Goal: Task Accomplishment & Management: Complete application form

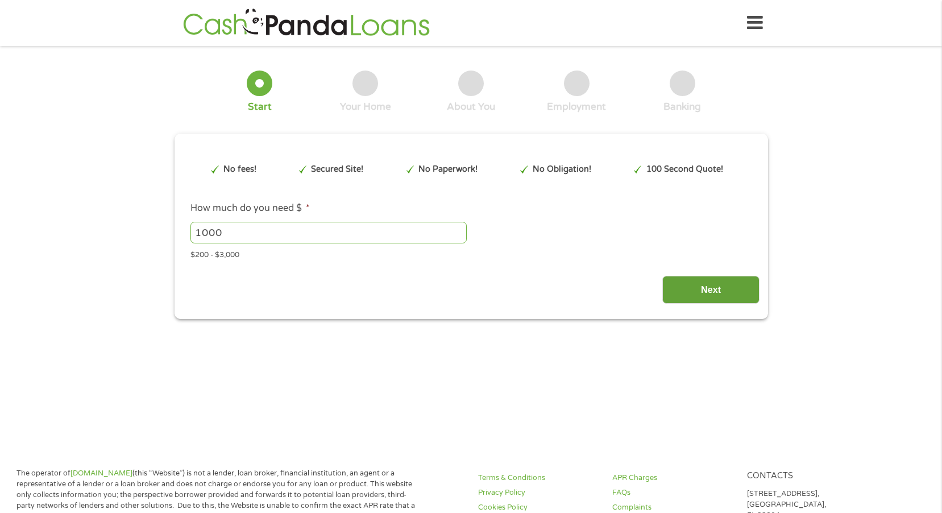
click at [714, 289] on input "Next" at bounding box center [710, 290] width 97 height 28
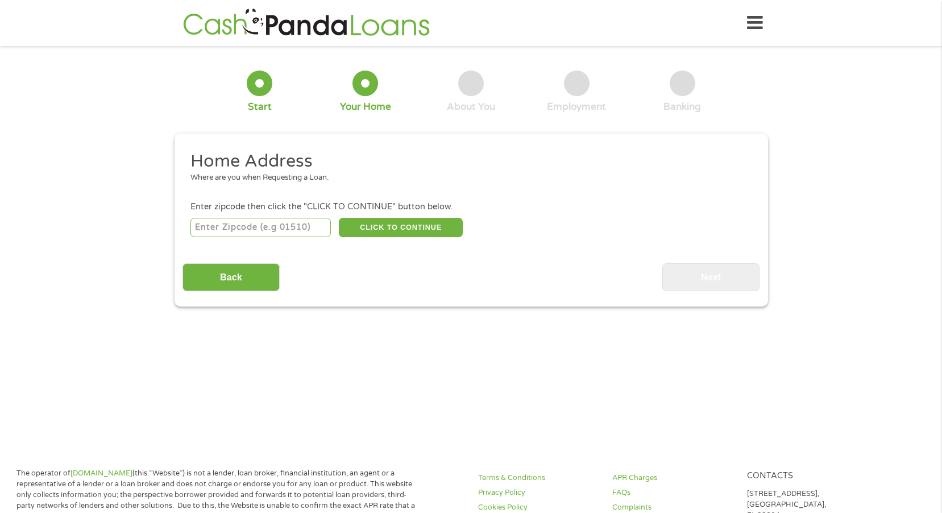
click at [285, 222] on input "number" at bounding box center [260, 227] width 140 height 19
type input "18360"
select select "[US_STATE]"
click at [388, 229] on button "CLICK TO CONTINUE" at bounding box center [401, 227] width 124 height 19
type input "18360"
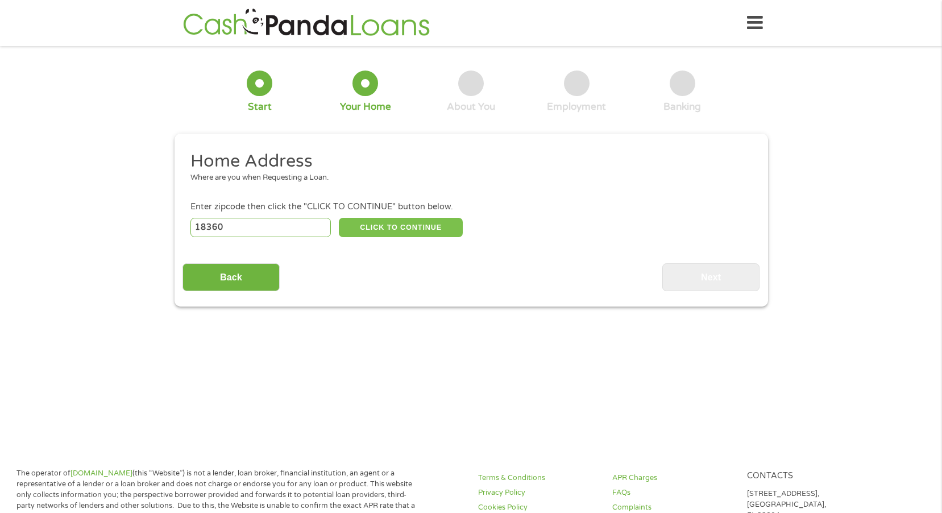
type input "[GEOGRAPHIC_DATA]"
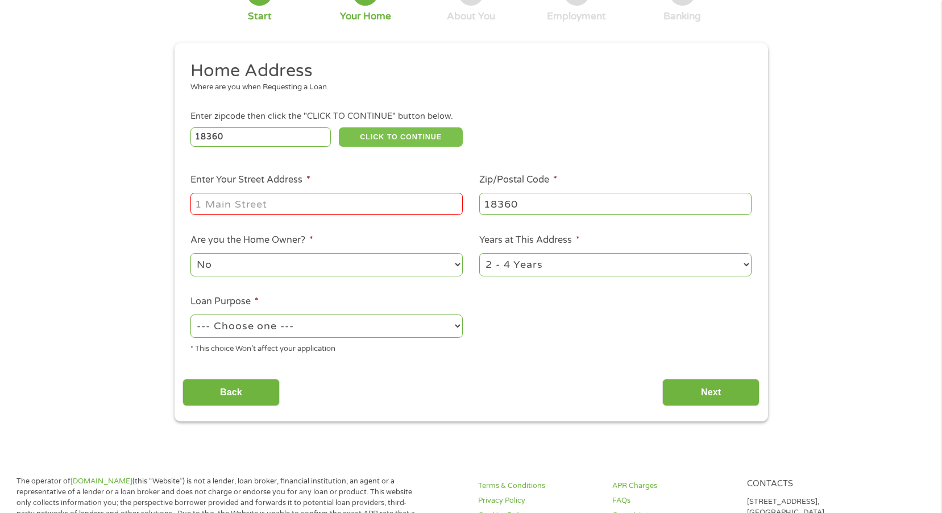
scroll to position [114, 0]
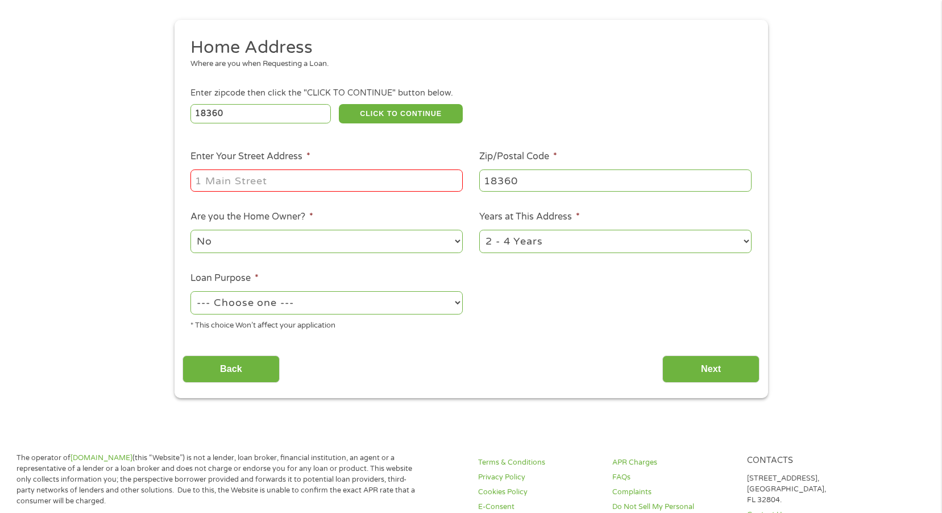
click at [341, 186] on input "Enter Your Street Address *" at bounding box center [326, 180] width 272 height 22
type input "[STREET_ADDRESS]"
click at [446, 305] on select "--- Choose one --- Pay Bills Debt Consolidation Home Improvement Major Purchase…" at bounding box center [326, 302] width 272 height 23
select select "shorttermcash"
click at [190, 291] on select "--- Choose one --- Pay Bills Debt Consolidation Home Improvement Major Purchase…" at bounding box center [326, 302] width 272 height 23
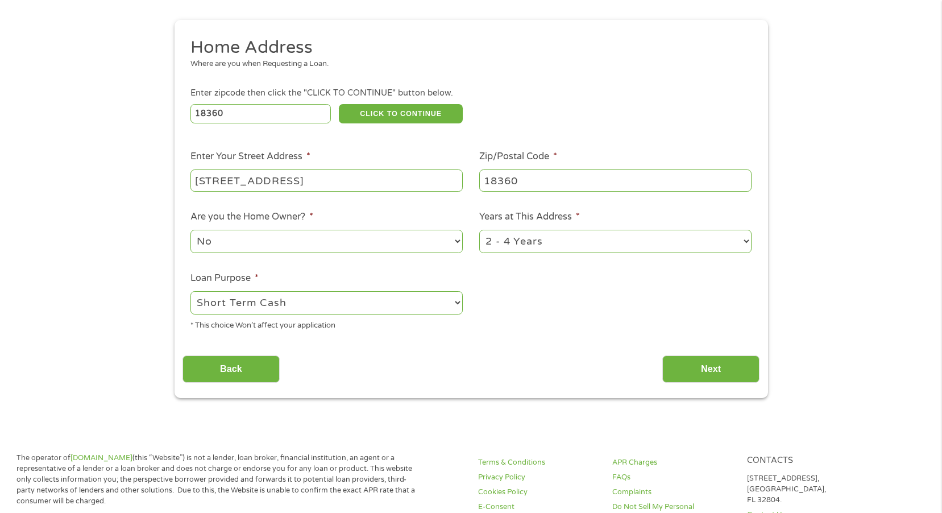
click at [739, 247] on select "1 Year or less 1 - 2 Years 2 - 4 Years Over 4 Years" at bounding box center [615, 241] width 272 height 23
select select "60months"
click at [479, 230] on select "1 Year or less 1 - 2 Years 2 - 4 Years Over 4 Years" at bounding box center [615, 241] width 272 height 23
click at [450, 243] on select "No Yes" at bounding box center [326, 241] width 272 height 23
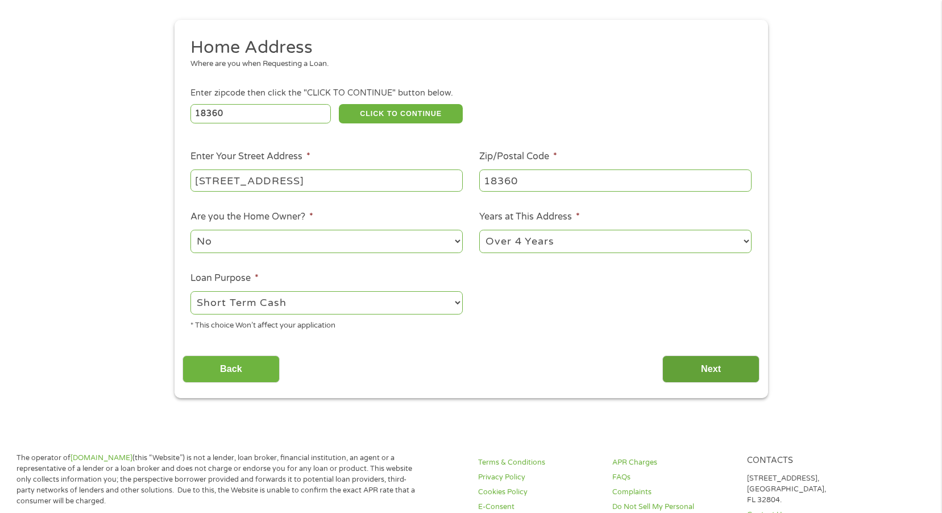
click at [703, 378] on input "Next" at bounding box center [710, 369] width 97 height 28
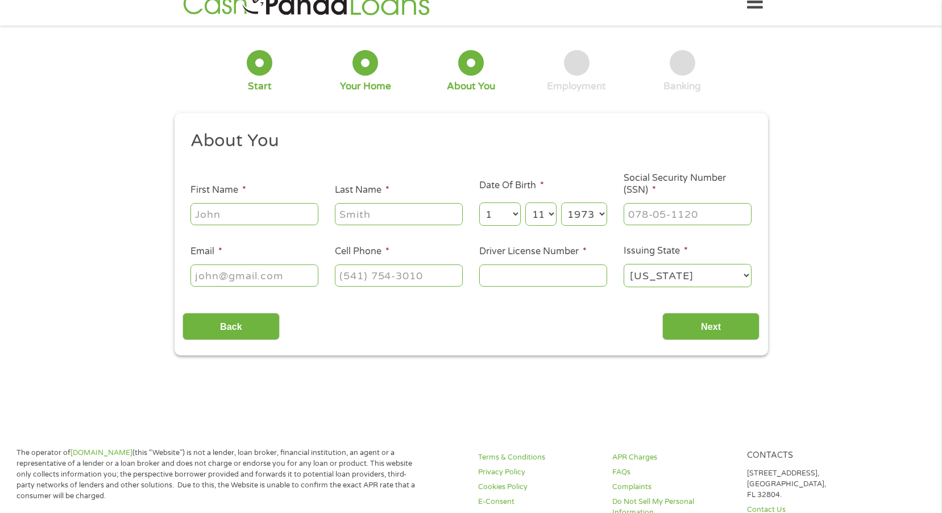
scroll to position [0, 0]
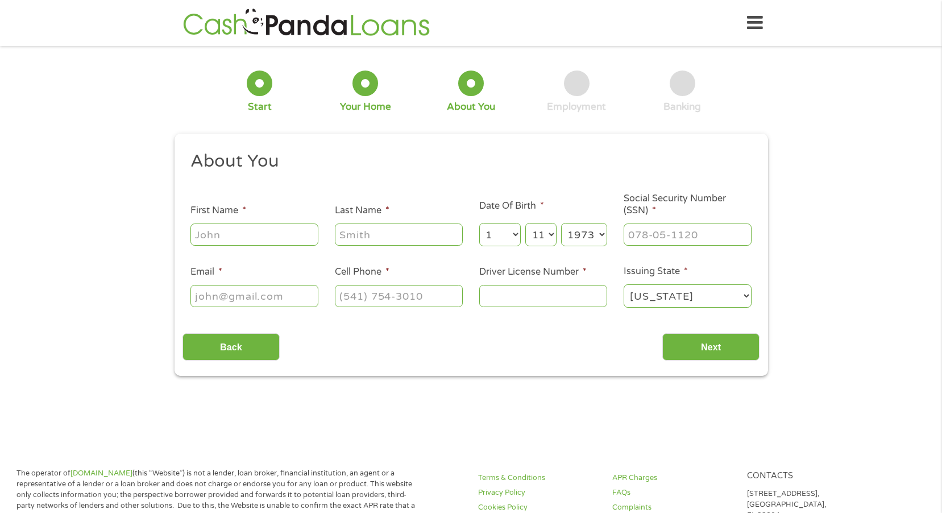
click at [262, 231] on input "First Name *" at bounding box center [254, 234] width 128 height 22
type input "[PERSON_NAME]"
type input "gobs"
type input "[EMAIL_ADDRESS][DOMAIN_NAME]"
type input "[PHONE_NUMBER]"
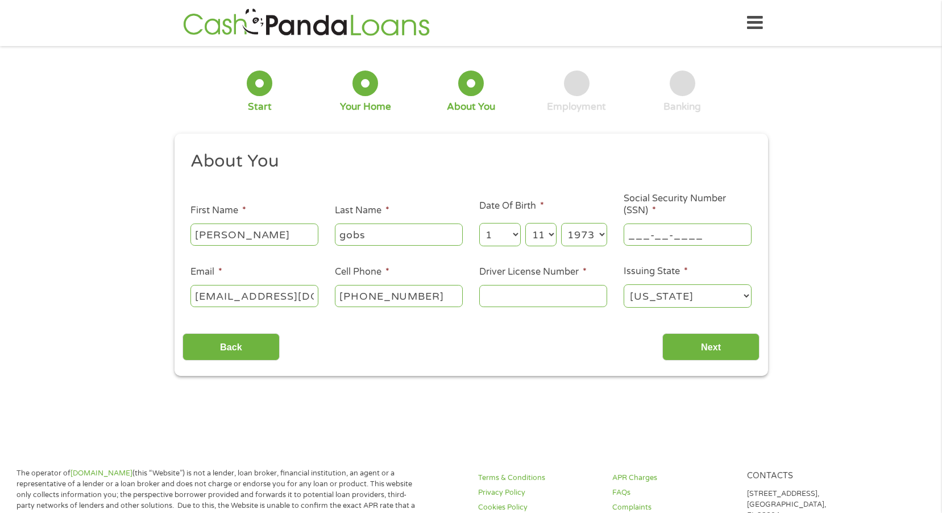
click at [650, 236] on input "___-__-____" at bounding box center [688, 234] width 128 height 22
drag, startPoint x: 716, startPoint y: 234, endPoint x: 591, endPoint y: 237, distance: 125.1
click at [592, 236] on ul "About You This field is hidden when viewing the form Title * --- Choose one ---…" at bounding box center [471, 234] width 577 height 168
type input "195-60-9998"
click at [576, 301] on input "Driver License Number *" at bounding box center [543, 296] width 128 height 22
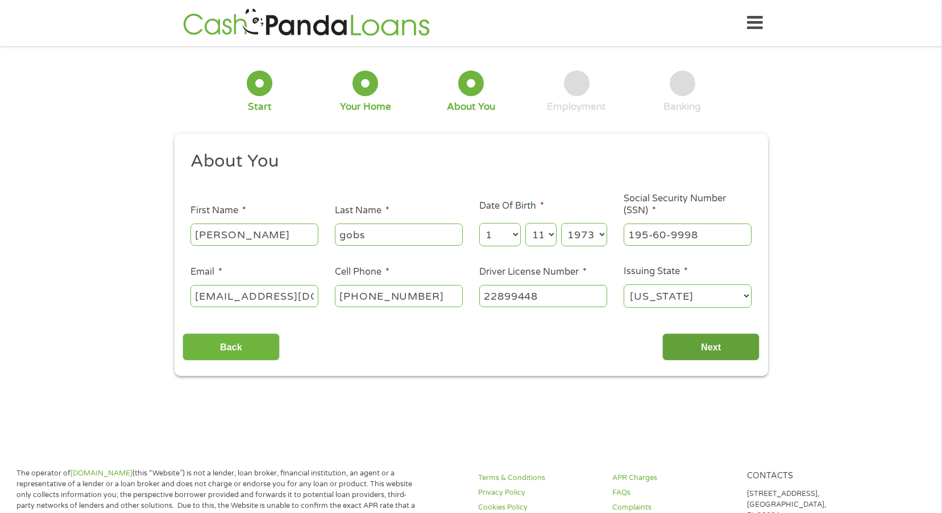
type input "22899448"
click at [719, 350] on input "Next" at bounding box center [710, 347] width 97 height 28
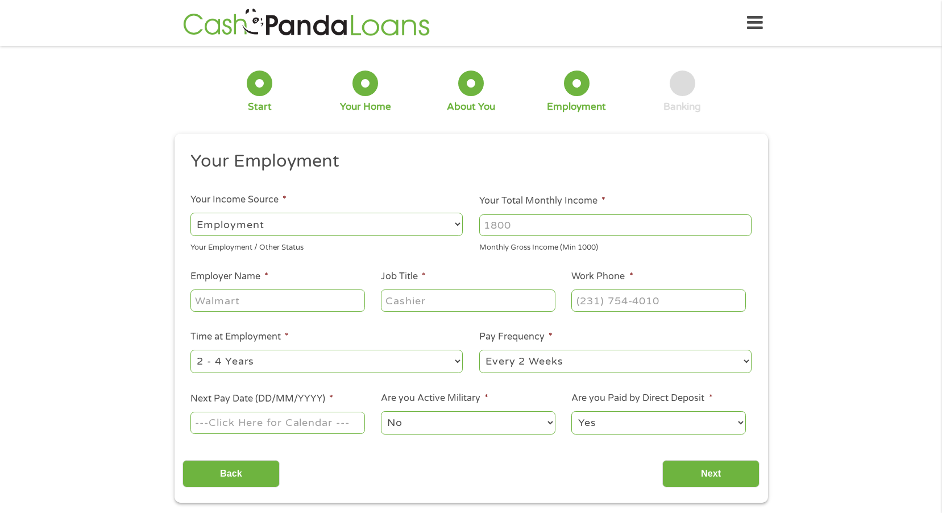
click at [561, 226] on input "Your Total Monthly Income *" at bounding box center [615, 225] width 272 height 22
type input "2200"
click at [295, 299] on input "Employer Name *" at bounding box center [277, 300] width 174 height 22
type input "Aramark"
click at [457, 304] on input "Job Title *" at bounding box center [468, 300] width 174 height 22
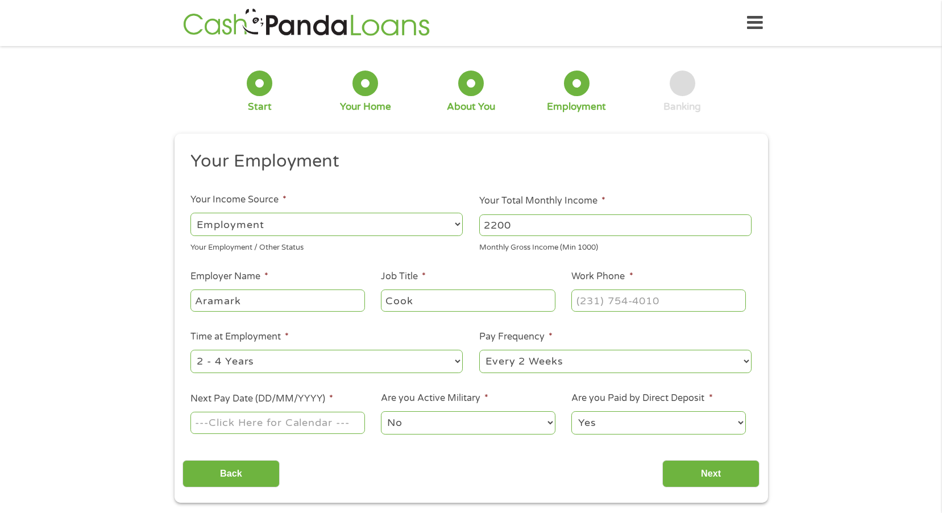
type input "Cook"
click at [641, 301] on input "(___) ___-____" at bounding box center [658, 300] width 174 height 22
type input "[PHONE_NUMBER]"
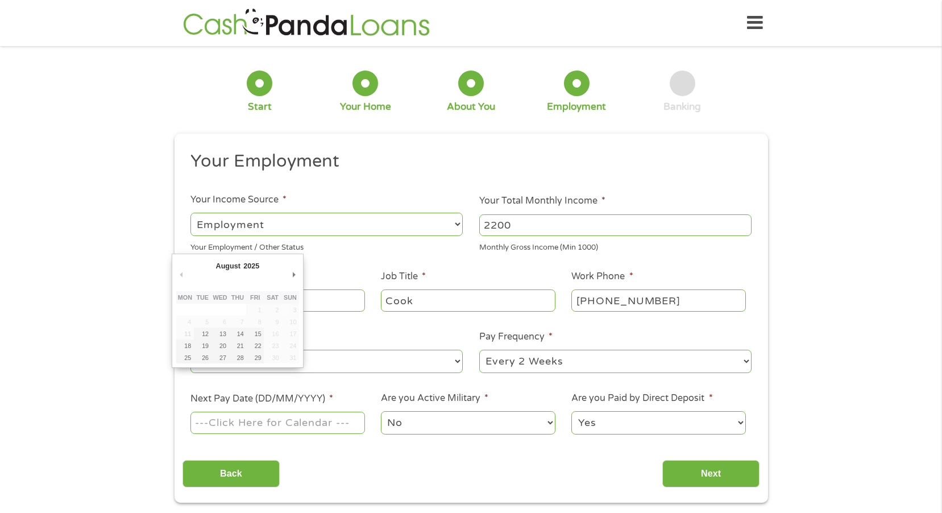
click at [294, 426] on input "Next Pay Date (DD/MM/YYYY) *" at bounding box center [277, 423] width 174 height 22
type input "[DATE]"
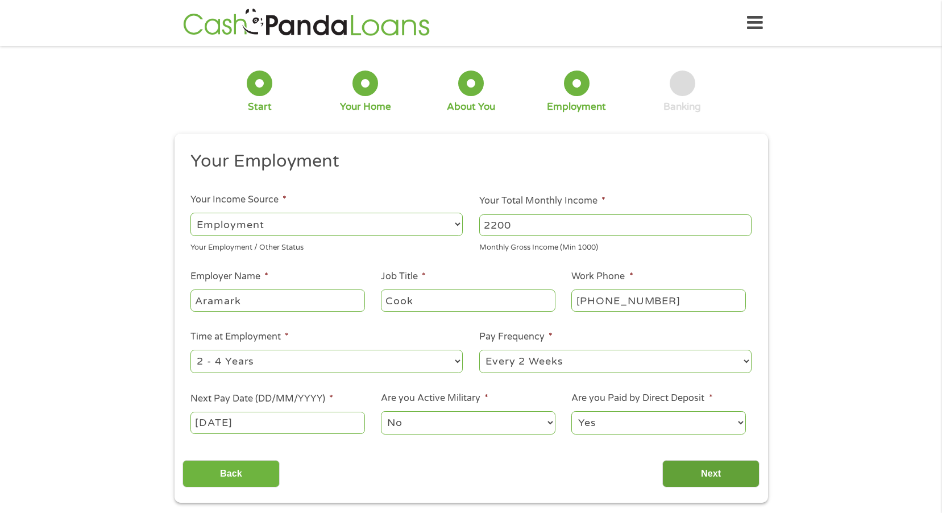
click at [721, 476] on input "Next" at bounding box center [710, 474] width 97 height 28
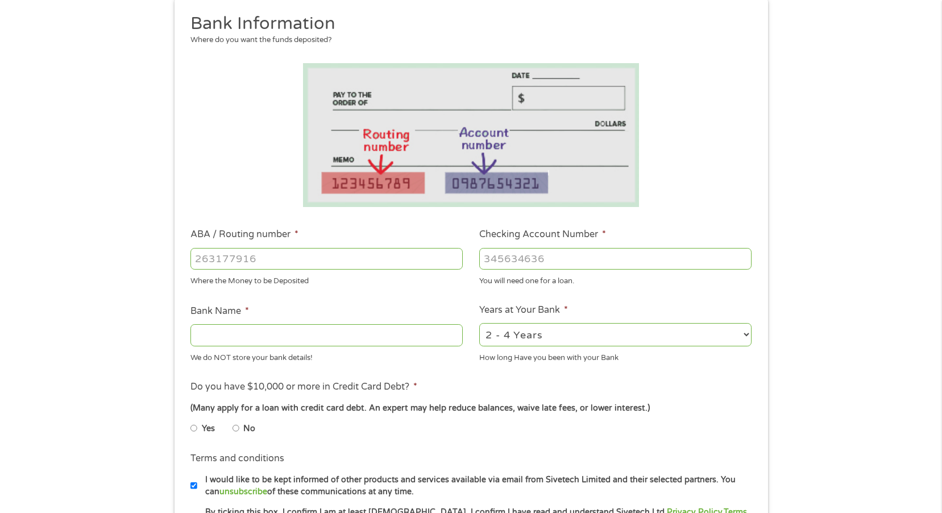
scroll to position [171, 0]
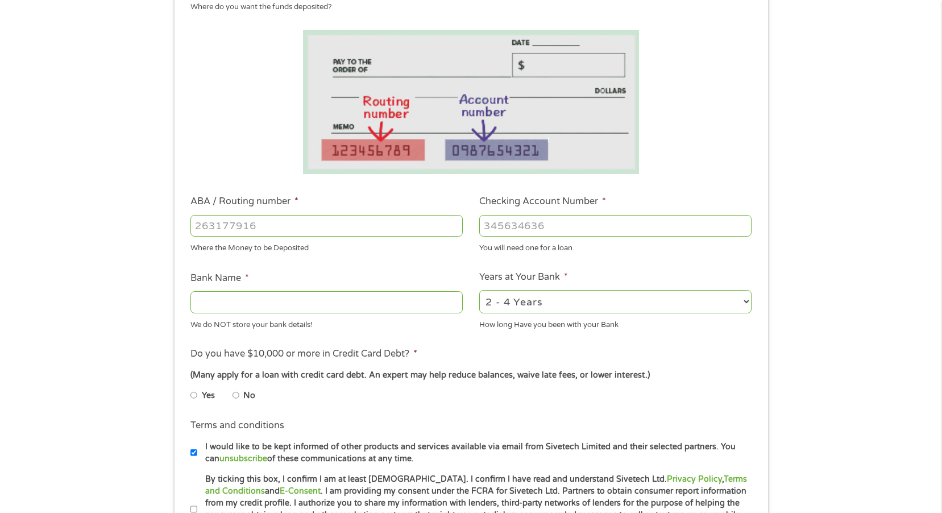
click at [275, 226] on input "ABA / Routing number *" at bounding box center [326, 226] width 272 height 22
type input "231381116"
type input "[US_STATE] STATE EMPLOYEES CU"
type input "231381116"
click at [575, 225] on input "Checking Account Number *" at bounding box center [615, 226] width 272 height 22
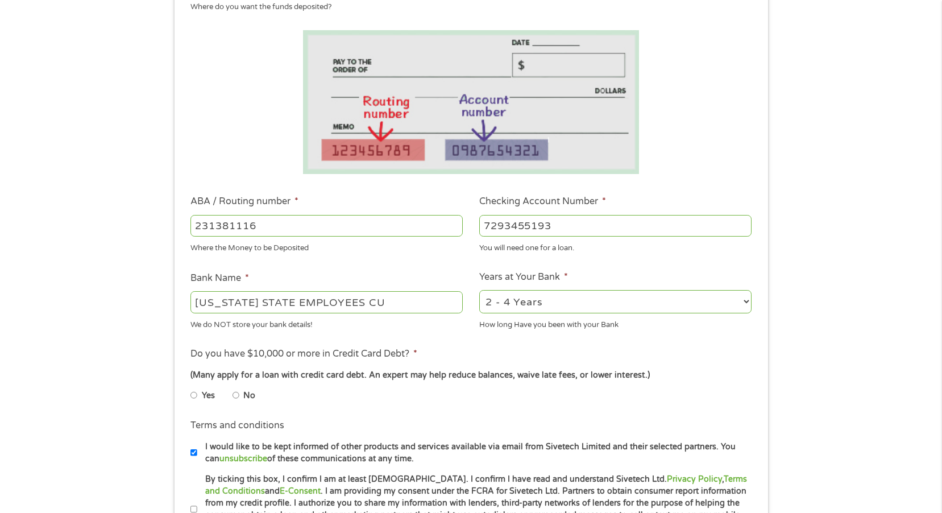
type input "7293455193"
click at [236, 396] on input "No" at bounding box center [236, 395] width 7 height 18
radio input "true"
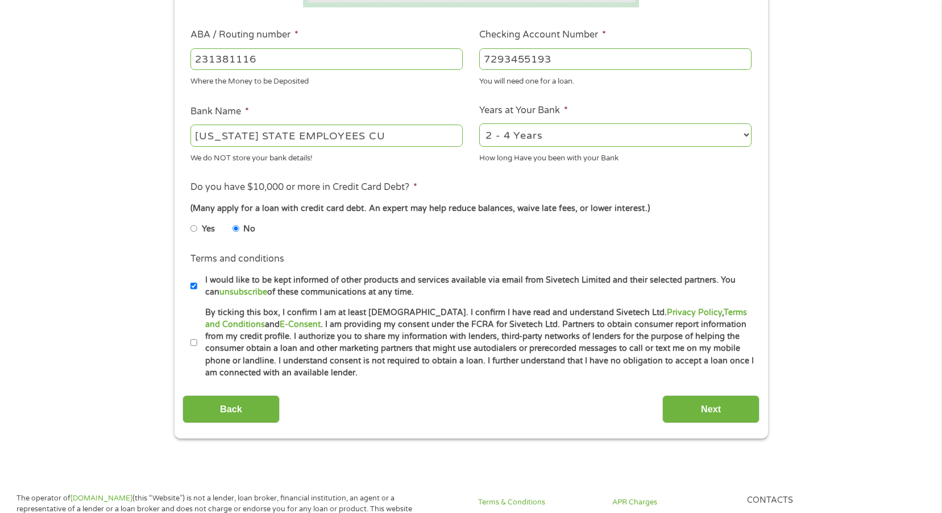
scroll to position [455, 0]
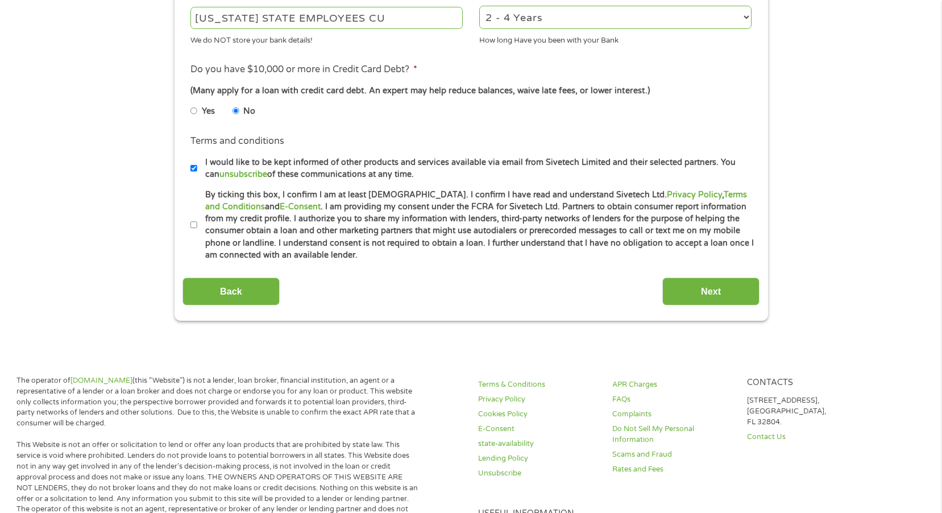
click at [194, 225] on input "By ticking this box, I confirm I am at least [DEMOGRAPHIC_DATA]. I confirm I ha…" at bounding box center [193, 225] width 7 height 18
checkbox input "true"
click at [733, 294] on input "Next" at bounding box center [710, 291] width 97 height 28
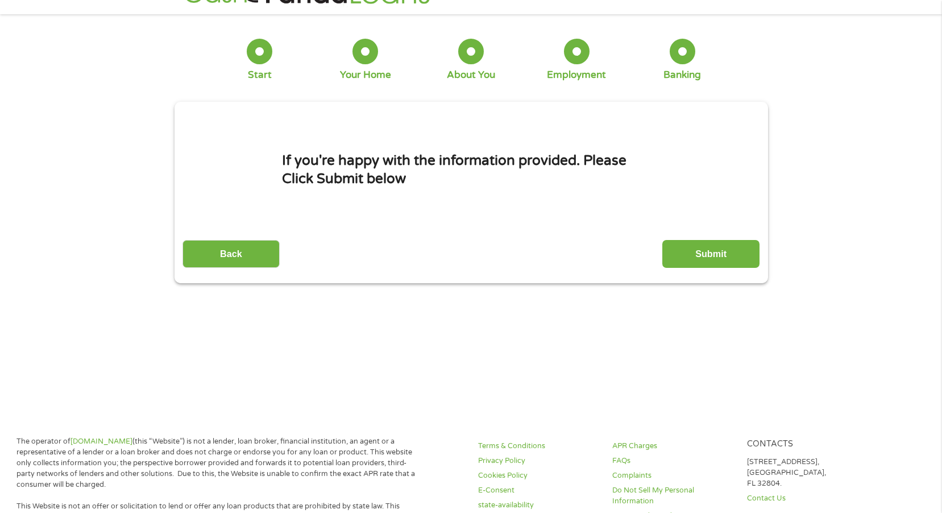
scroll to position [0, 0]
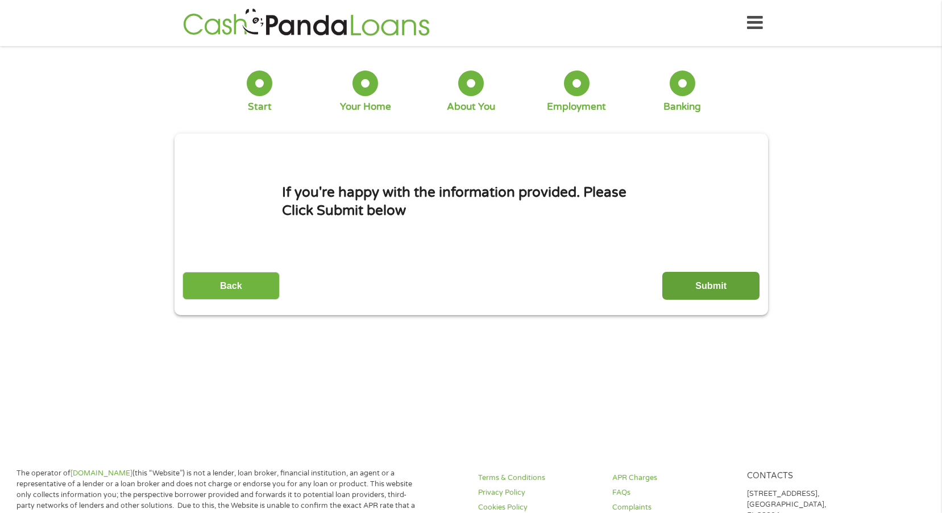
click at [708, 287] on input "Submit" at bounding box center [710, 286] width 97 height 28
